Goal: Task Accomplishment & Management: Manage account settings

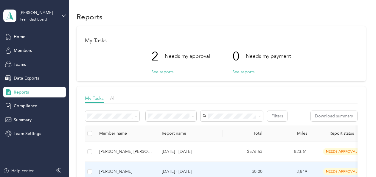
click at [133, 170] on div "[PERSON_NAME]" at bounding box center [125, 171] width 53 height 7
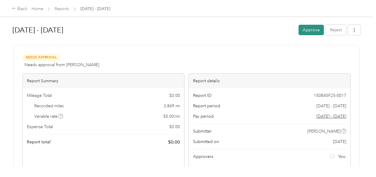
click at [309, 31] on button "Approve" at bounding box center [310, 30] width 25 height 10
